Goal: Find specific page/section: Find specific page/section

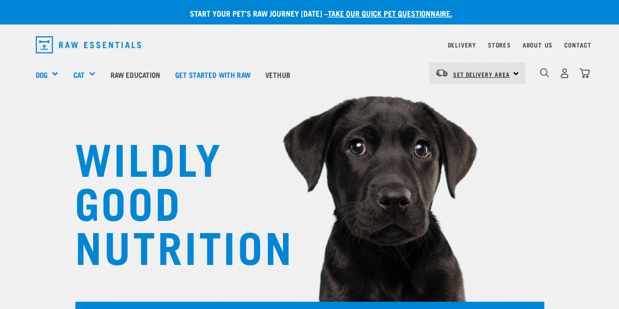
click at [504, 72] on span "Set Delivery Area" at bounding box center [481, 73] width 57 height 3
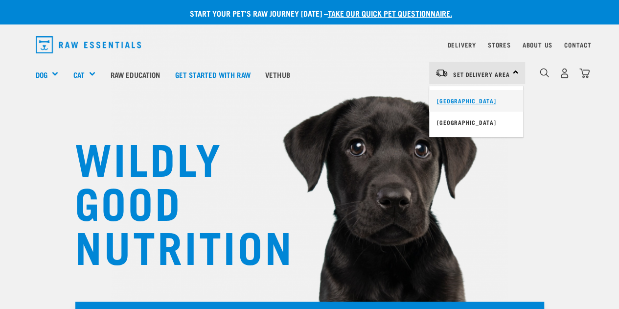
click at [465, 98] on link "[GEOGRAPHIC_DATA]" at bounding box center [476, 101] width 94 height 22
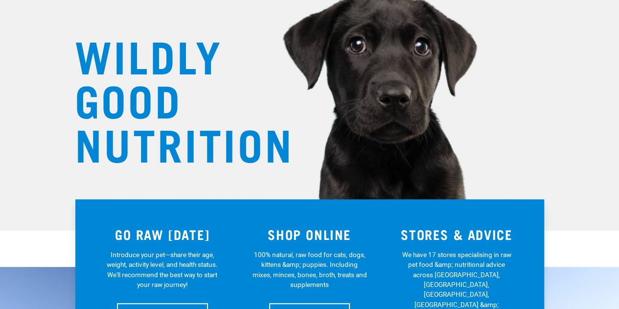
scroll to position [147, 0]
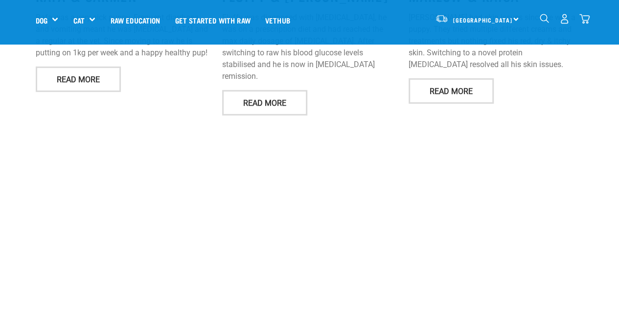
scroll to position [1831, 0]
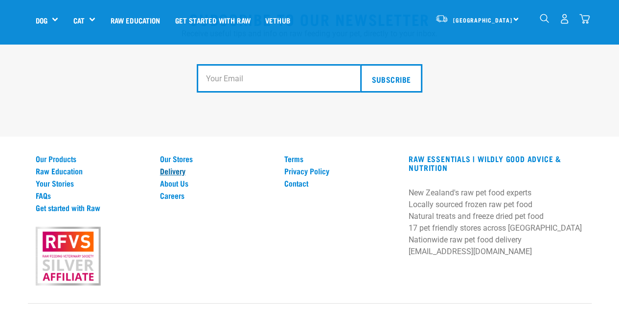
click at [182, 167] on link "Delivery" at bounding box center [216, 171] width 113 height 9
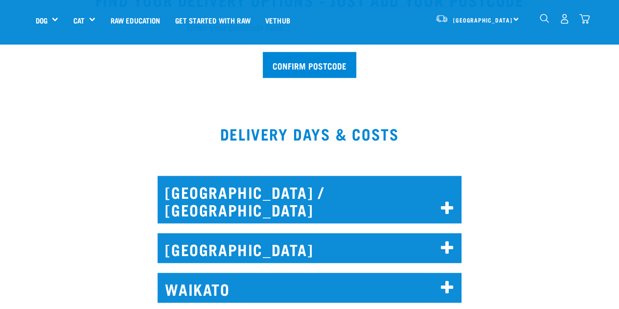
scroll to position [441, 0]
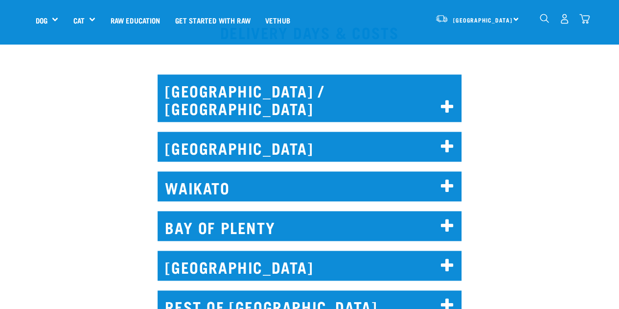
click at [260, 132] on h2 "[GEOGRAPHIC_DATA]" at bounding box center [310, 147] width 304 height 30
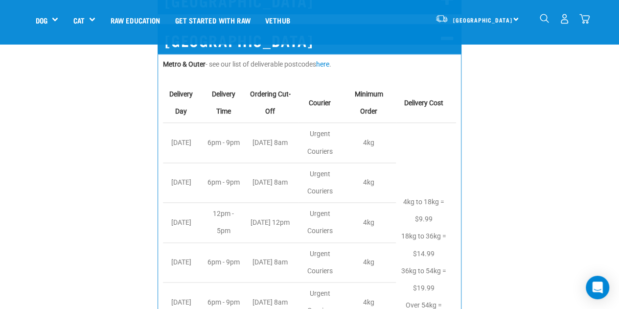
scroll to position [490, 0]
